Goal: Task Accomplishment & Management: Manage account settings

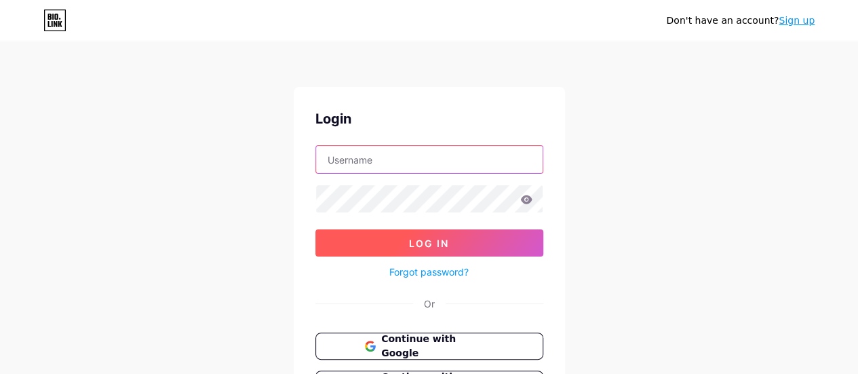
type input "g-04018808@moe-dl.edu.my"
click at [439, 245] on span "Log In" at bounding box center [429, 243] width 40 height 12
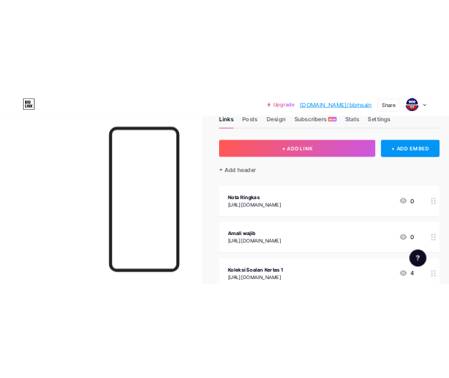
scroll to position [68, 0]
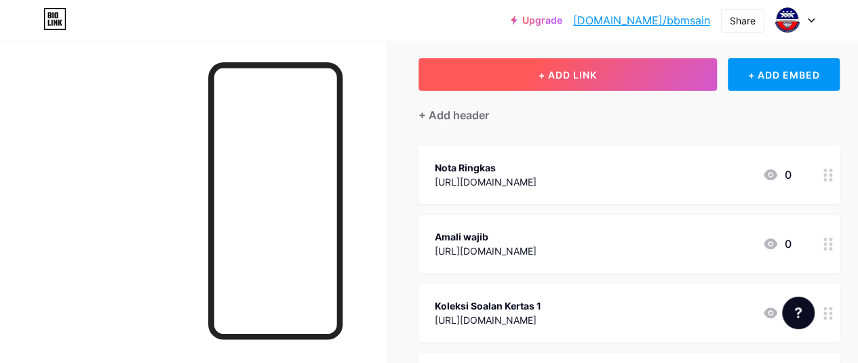
click at [573, 75] on span "+ ADD LINK" at bounding box center [567, 75] width 58 height 12
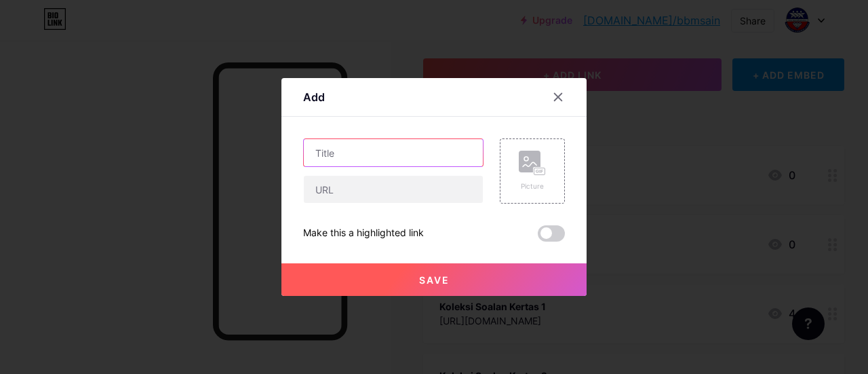
click at [344, 154] on input "text" at bounding box center [393, 152] width 179 height 27
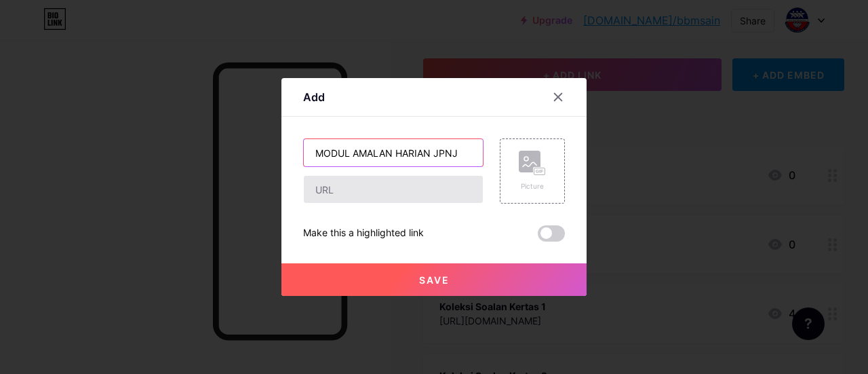
type input "MODUL AMALAN HARIAN JPNJ"
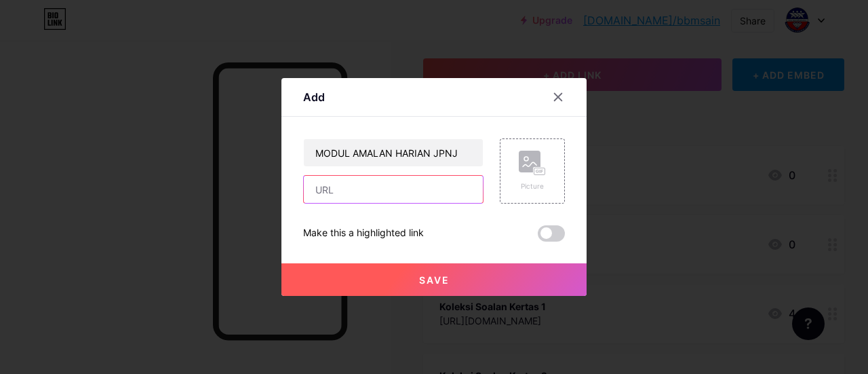
click at [328, 193] on input "text" at bounding box center [393, 189] width 179 height 27
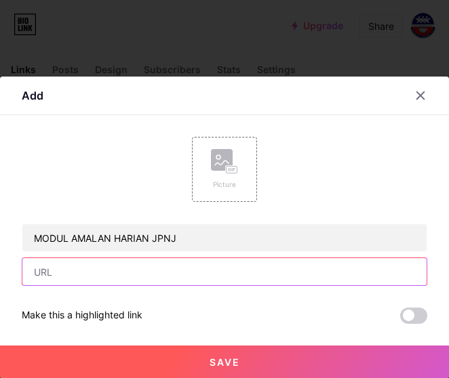
paste input "https://drive.google.com/drive/folders/1rWYtH_i_7emnTnR37GDSq-vK7R7DjbFj?usp=sh…"
type input "https://drive.google.com/drive/folders/1rWYtH_i_7emnTnR37GDSq-vK7R7DjbFj?usp=sh…"
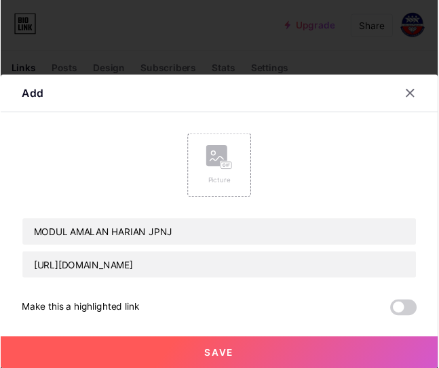
scroll to position [0, 0]
click at [259, 360] on button "Save" at bounding box center [224, 362] width 449 height 33
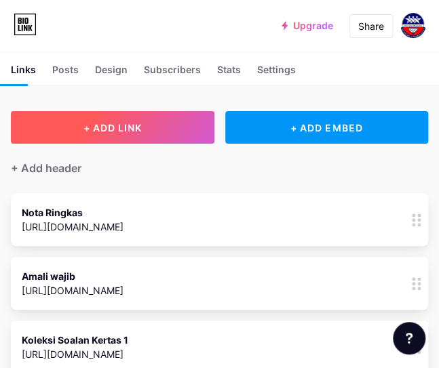
click at [127, 130] on span "+ ADD LINK" at bounding box center [112, 128] width 58 height 12
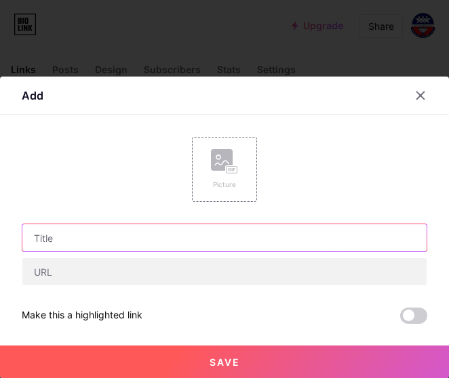
click at [58, 238] on input "text" at bounding box center [224, 237] width 404 height 27
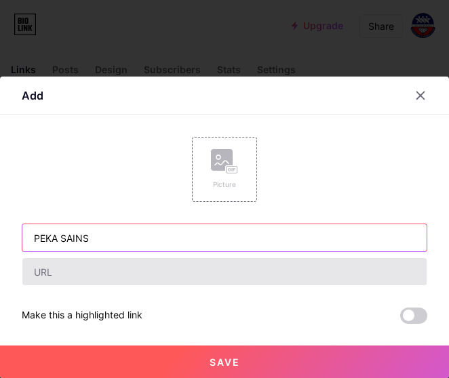
type input "PEKA SAINS"
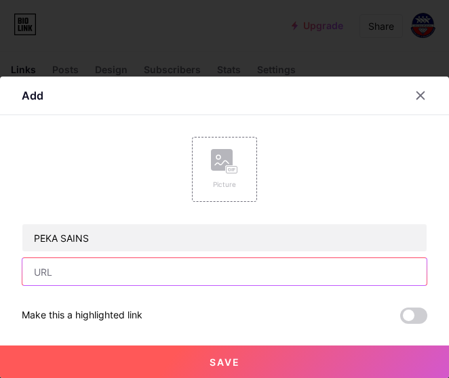
click at [56, 273] on input "text" at bounding box center [224, 271] width 404 height 27
paste input "https://drive.google.com/drive/folders/1yT937VmrPHCBazC6JzxFbKrS3ZbAQK0J?usp=sh…"
type input "https://drive.google.com/drive/folders/1yT937VmrPHCBazC6JzxFbKrS3ZbAQK0J?usp=sh…"
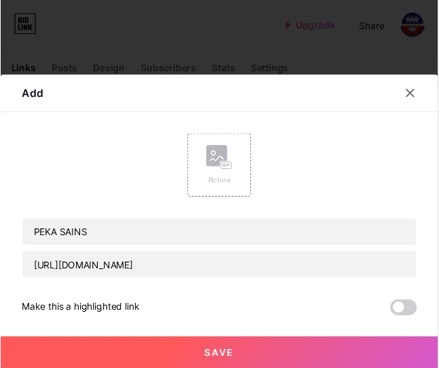
scroll to position [0, 0]
click at [226, 360] on span "Save" at bounding box center [225, 363] width 31 height 12
